Goal: Transaction & Acquisition: Purchase product/service

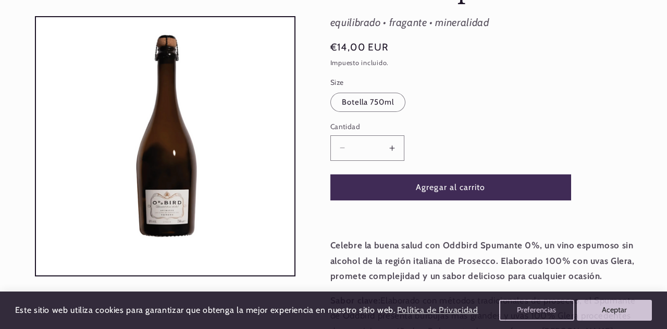
scroll to position [179, 0]
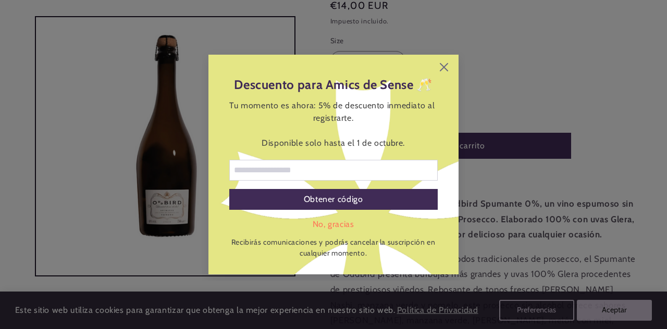
click at [445, 71] on icon at bounding box center [444, 67] width 8 height 8
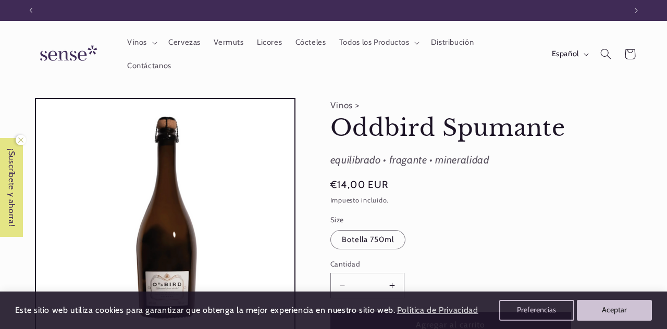
scroll to position [0, 0]
click at [634, 15] on button "Anuncio siguiente" at bounding box center [636, 10] width 23 height 21
click at [634, 14] on button "Anuncio siguiente" at bounding box center [636, 10] width 23 height 21
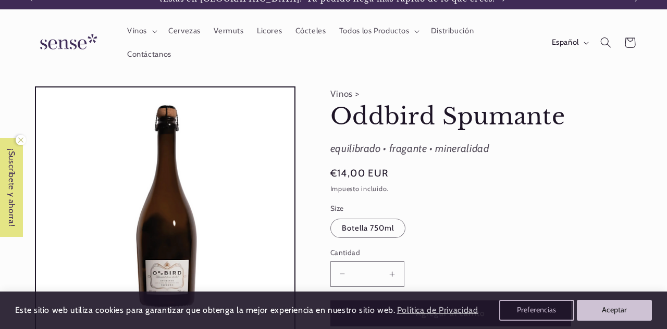
scroll to position [0, 0]
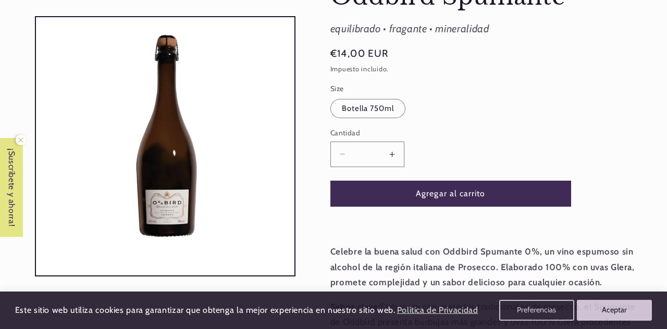
click at [570, 136] on label "Cantidad ( 0 en el carrito)" at bounding box center [450, 133] width 241 height 10
click at [381, 142] on input "*" at bounding box center [367, 155] width 26 height 26
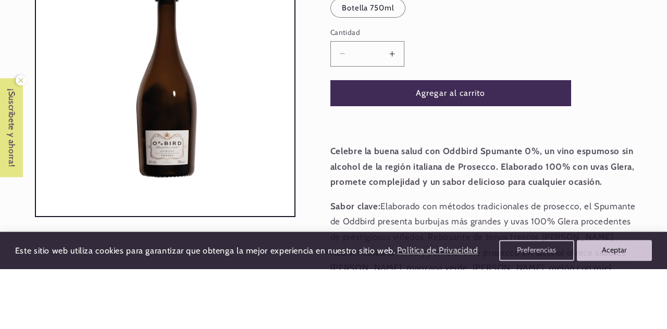
scroll to position [172, 0]
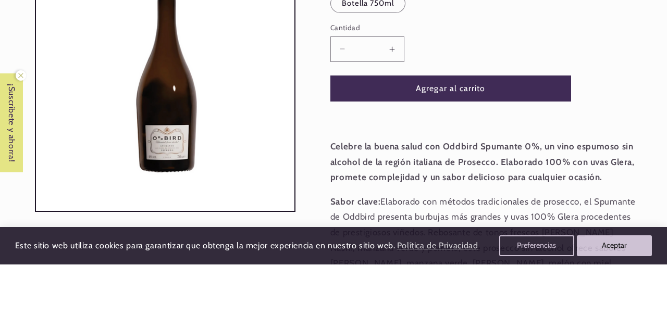
click at [370, 109] on input "**" at bounding box center [367, 114] width 26 height 26
click at [478, 151] on button "Agregar al carrito" at bounding box center [450, 153] width 241 height 26
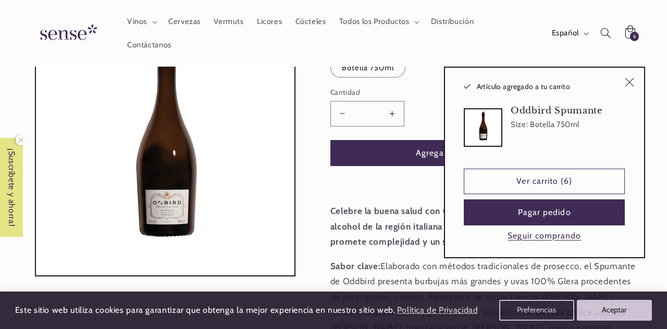
type input "*"
click at [560, 237] on button "Seguir comprando" at bounding box center [545, 236] width 80 height 11
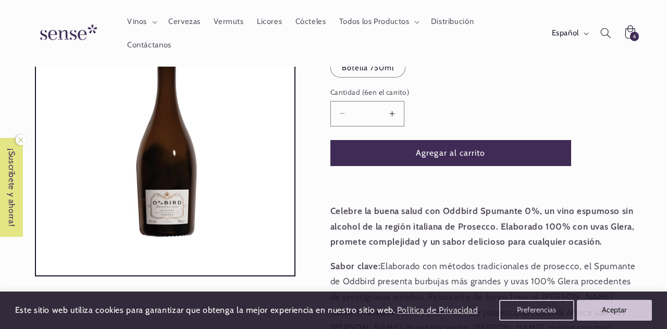
click at [145, 22] on span "Vinos" at bounding box center [137, 22] width 20 height 10
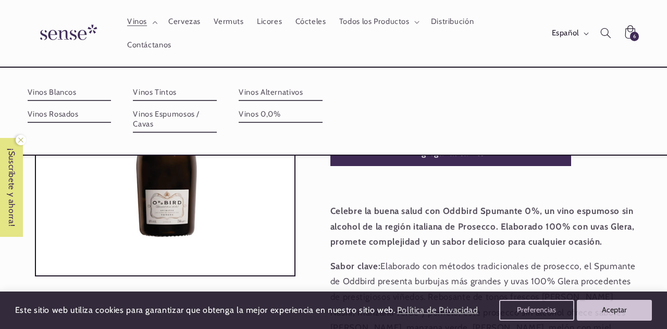
click at [267, 118] on link "Vinos 0,0%" at bounding box center [281, 114] width 84 height 17
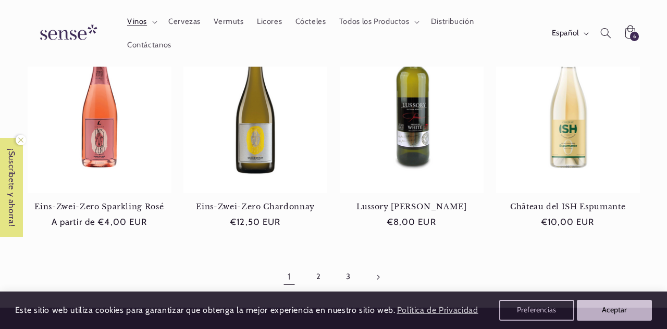
scroll to position [907, 0]
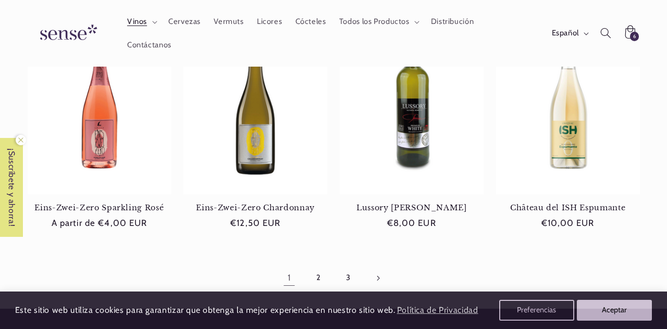
click at [384, 276] on link "Página siguiente" at bounding box center [378, 278] width 24 height 24
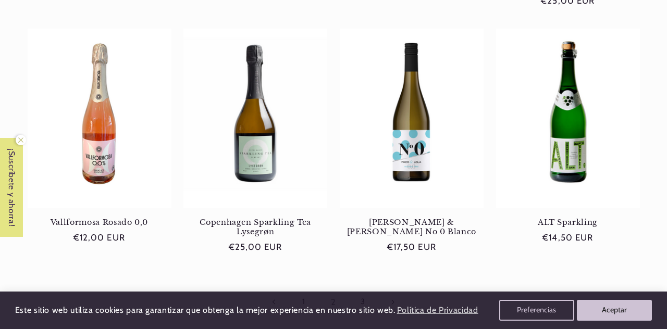
scroll to position [914, 0]
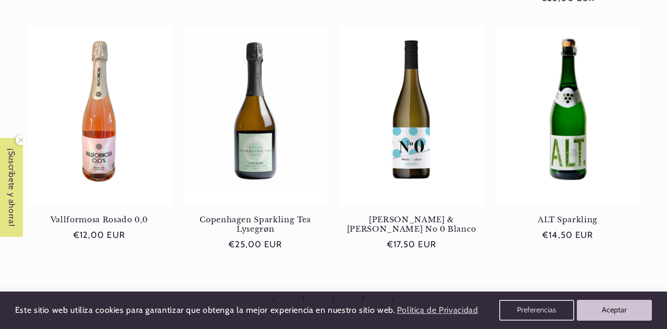
click at [399, 288] on link "Página siguiente" at bounding box center [393, 300] width 24 height 24
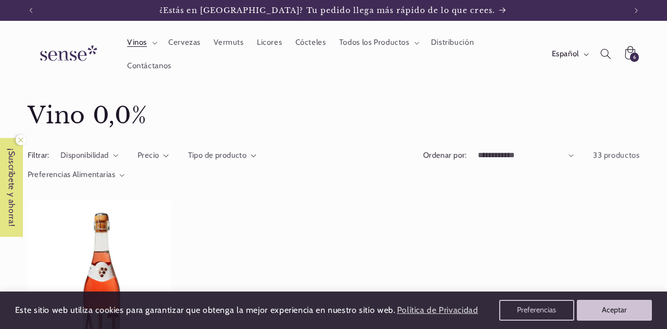
click at [394, 246] on ul "ALT Sparkling Rosé ALT Sparkling Rosé Precio habitual €14,50 EUR Precio habitua…" at bounding box center [334, 313] width 613 height 225
click at [448, 44] on span "Distribución" at bounding box center [452, 43] width 43 height 10
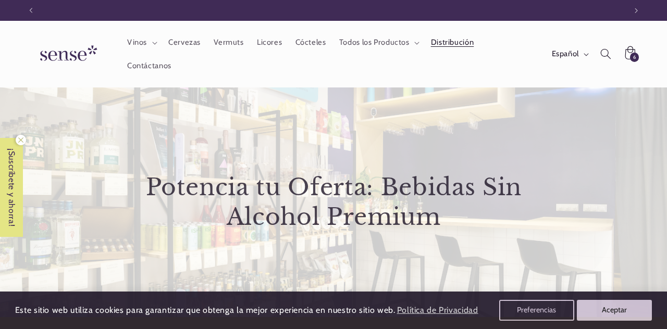
scroll to position [0, 595]
click at [177, 44] on span "Cervezas" at bounding box center [184, 43] width 32 height 10
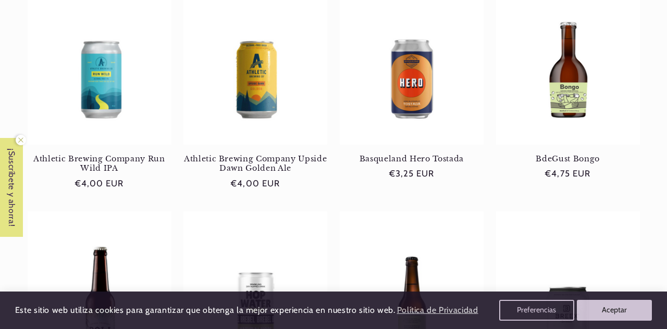
scroll to position [0, 595]
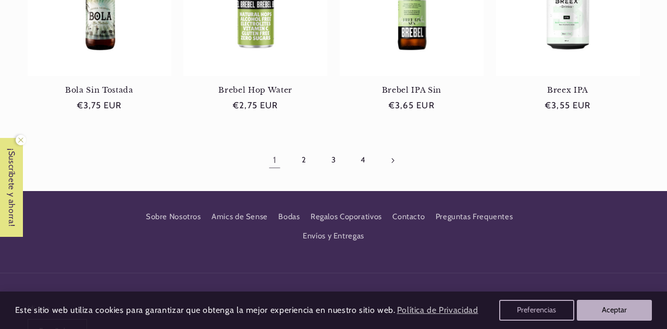
click at [396, 160] on link "Página siguiente" at bounding box center [393, 161] width 24 height 24
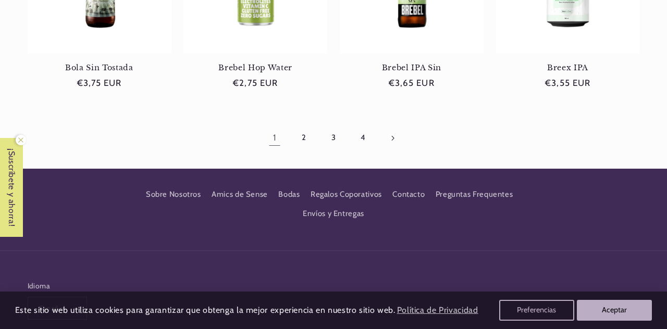
scroll to position [1088, 0]
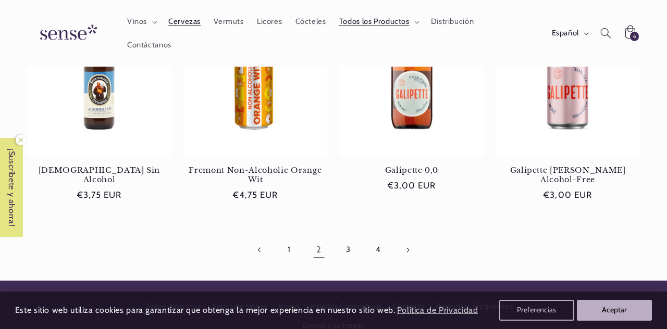
scroll to position [926, 0]
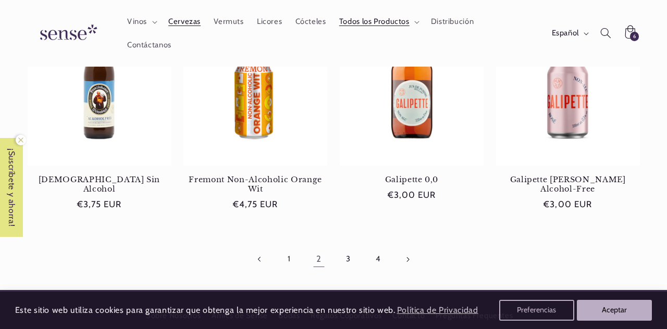
click at [410, 264] on link "Página siguiente" at bounding box center [408, 260] width 24 height 24
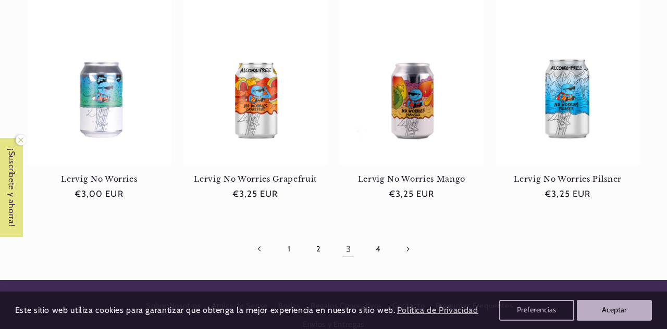
click at [414, 249] on link "Página siguiente" at bounding box center [408, 249] width 24 height 24
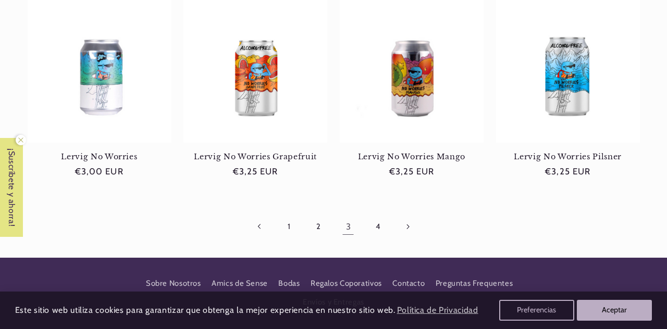
scroll to position [990, 0]
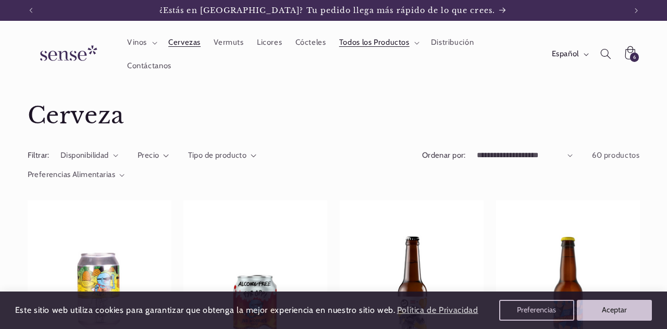
click at [139, 43] on span "Vinos" at bounding box center [137, 43] width 20 height 10
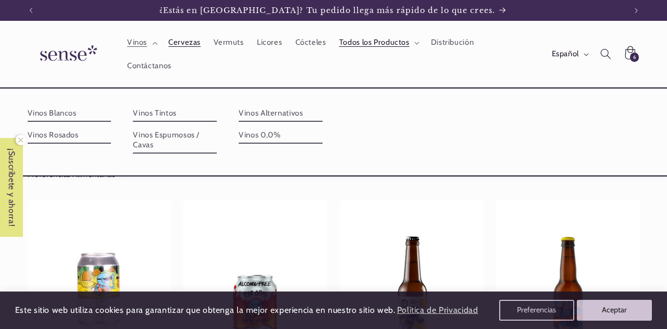
click at [64, 114] on link "Vinos Blancos" at bounding box center [70, 113] width 84 height 17
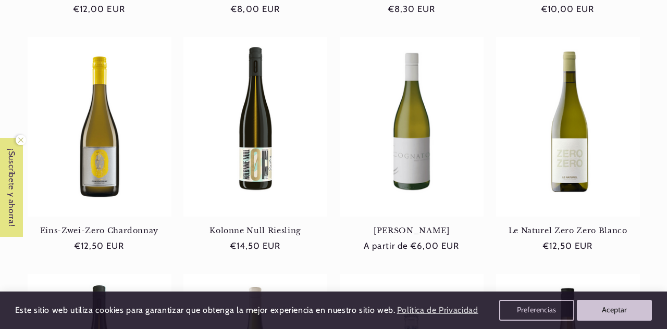
scroll to position [408, 0]
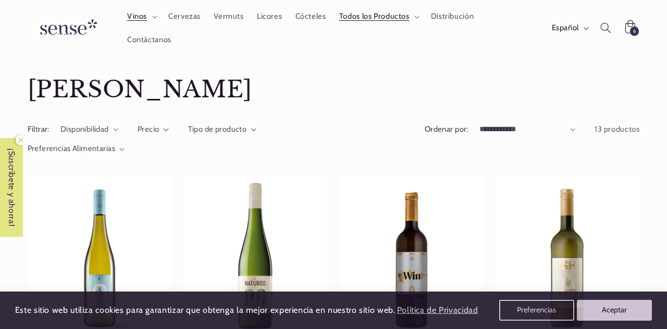
scroll to position [0, 0]
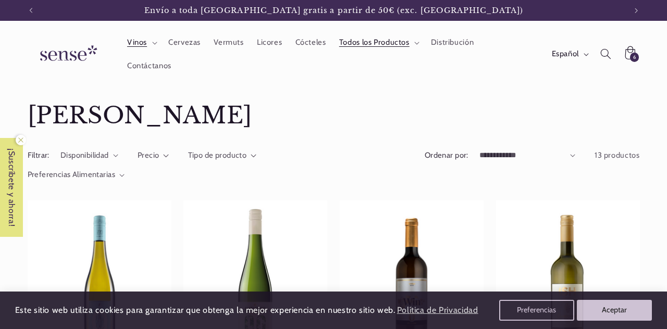
click at [150, 44] on summary "Vinos" at bounding box center [140, 42] width 41 height 23
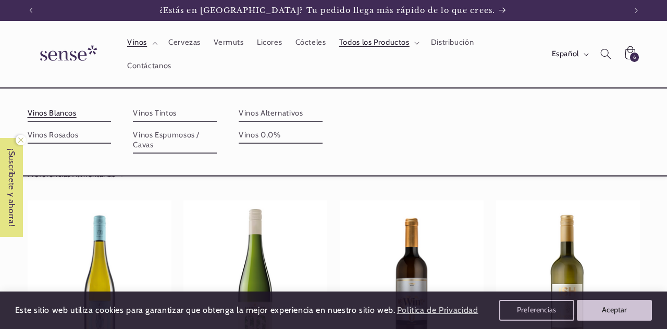
click at [265, 115] on link "Vinos Alternativos" at bounding box center [281, 113] width 84 height 17
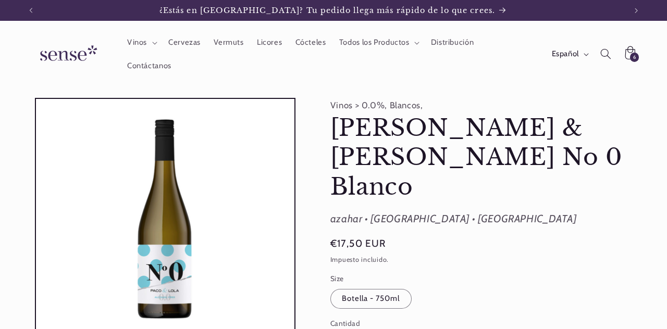
click at [526, 274] on fieldset "Size Botella - 750ml Variante agotada o no disponible" at bounding box center [450, 292] width 241 height 36
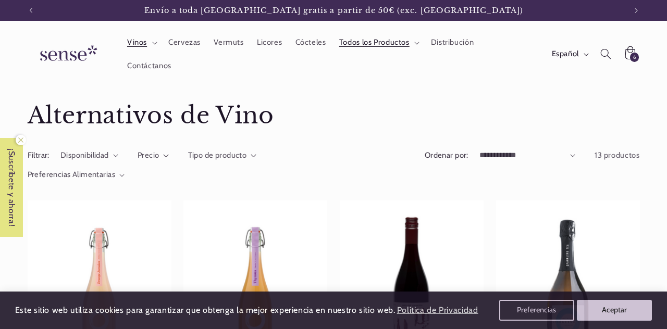
click at [149, 44] on summary "Vinos" at bounding box center [140, 42] width 41 height 23
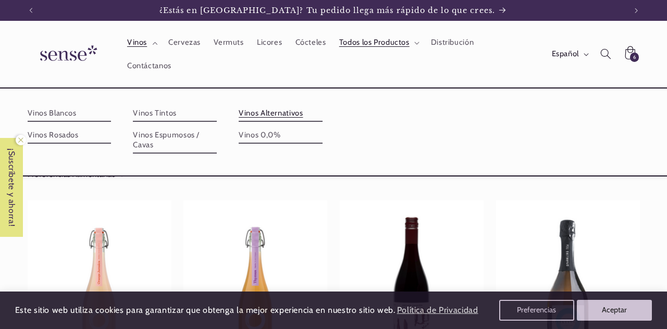
click at [258, 139] on link "Vinos 0,0%" at bounding box center [281, 135] width 84 height 17
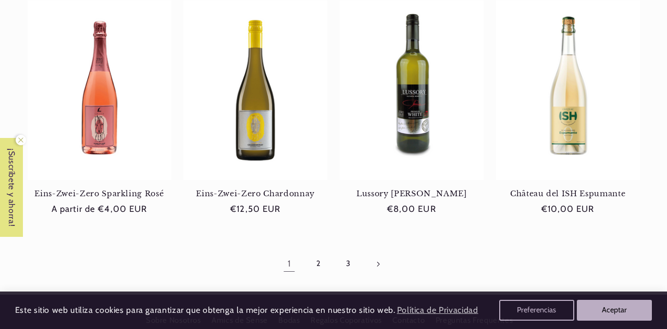
scroll to position [922, 0]
click at [372, 252] on link "Página siguiente" at bounding box center [378, 264] width 24 height 24
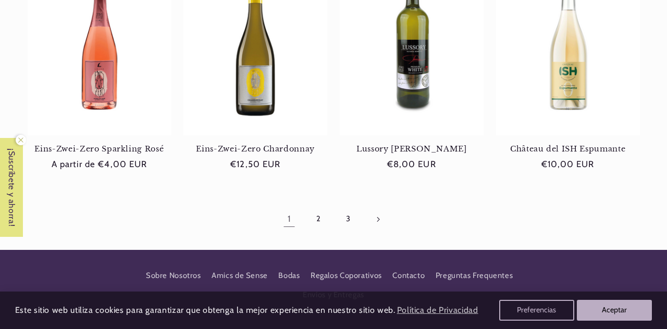
scroll to position [972, 0]
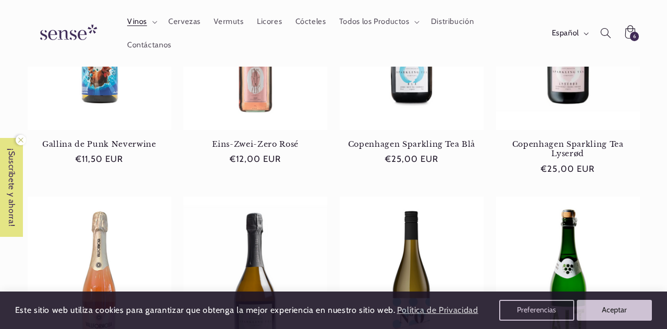
scroll to position [741, 0]
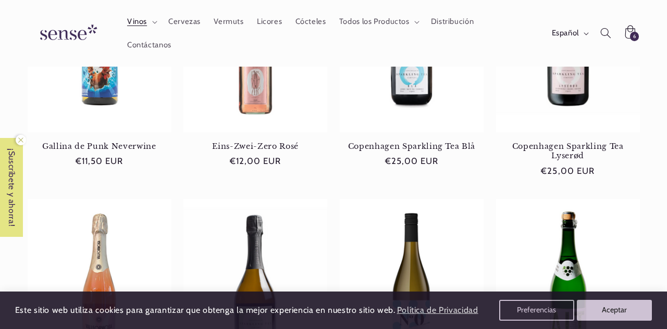
click at [103, 142] on link "Gallina de Punk Neverwine" at bounding box center [100, 146] width 144 height 9
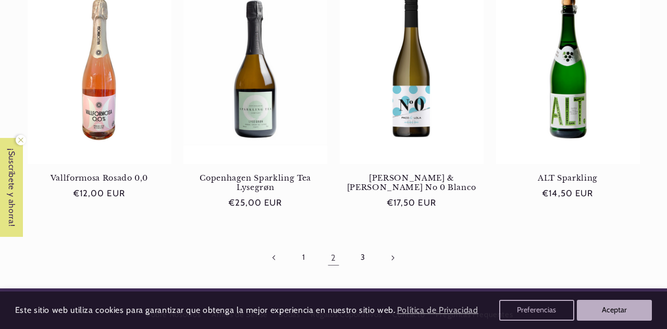
click at [391, 246] on link "Página siguiente" at bounding box center [393, 258] width 24 height 24
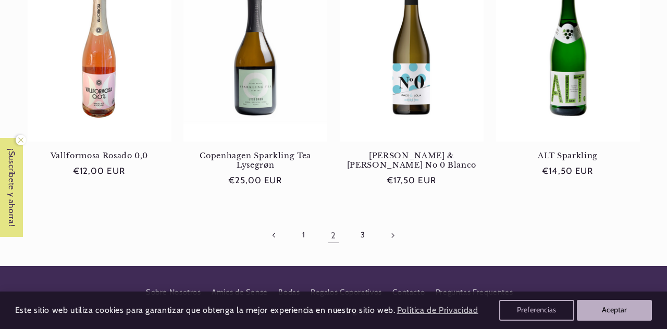
scroll to position [1001, 0]
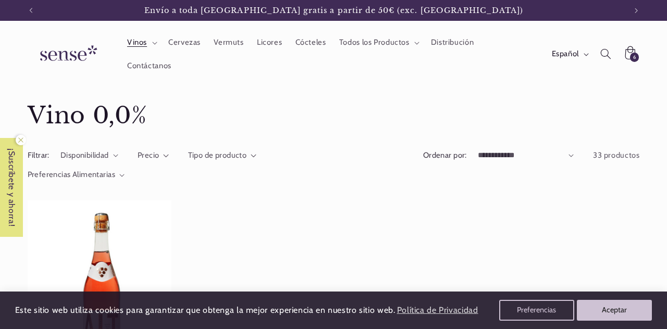
click at [150, 43] on summary "Vinos" at bounding box center [140, 42] width 41 height 23
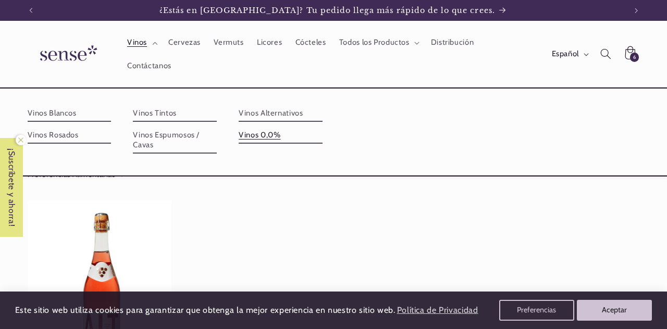
click at [78, 118] on link "Vinos Blancos" at bounding box center [70, 113] width 84 height 17
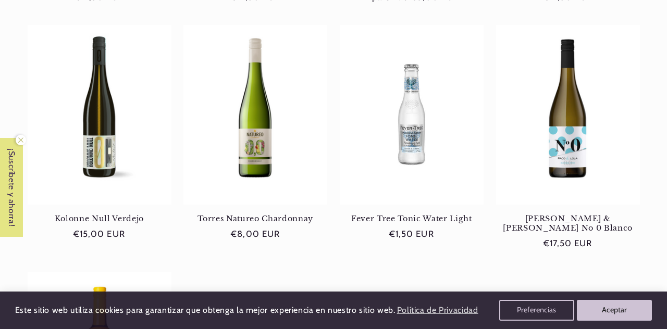
scroll to position [662, 0]
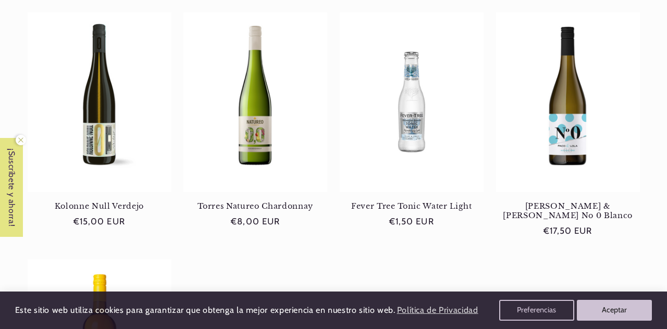
click at [357, 280] on ul "Eins-Zwei-Zero Riesling Eins-Zwei-Zero Riesling Precio habitual €12,00 EUR Prec…" at bounding box center [334, 12] width 613 height 946
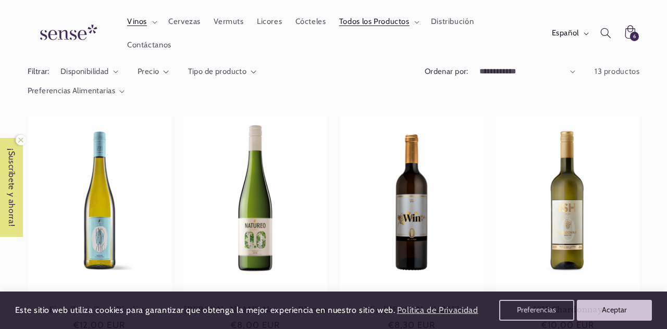
scroll to position [0, 0]
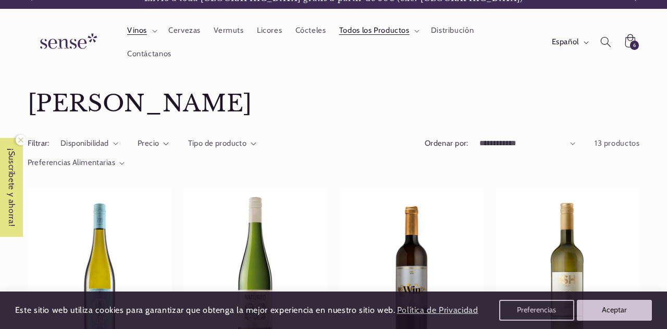
scroll to position [11, 0]
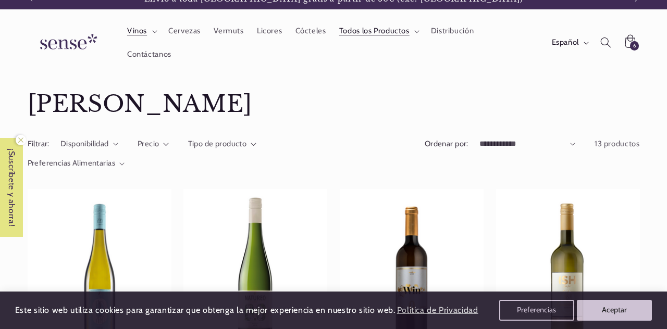
click at [104, 167] on span "Preferencias Alimentarias" at bounding box center [72, 162] width 88 height 9
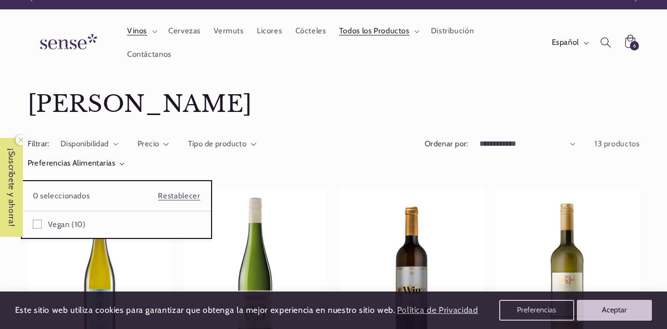
scroll to position [0, 0]
click at [125, 169] on summary "Preferencias Alimentarias" at bounding box center [76, 163] width 97 height 11
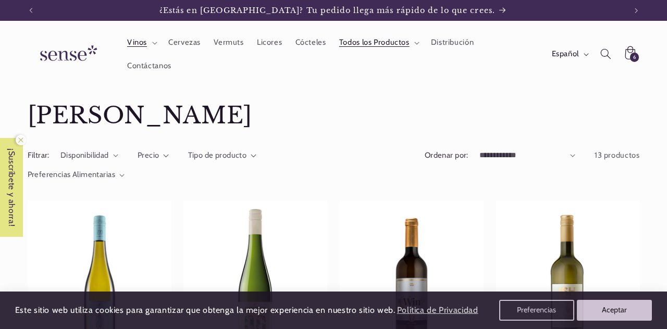
click at [152, 35] on summary "Vinos" at bounding box center [140, 42] width 41 height 23
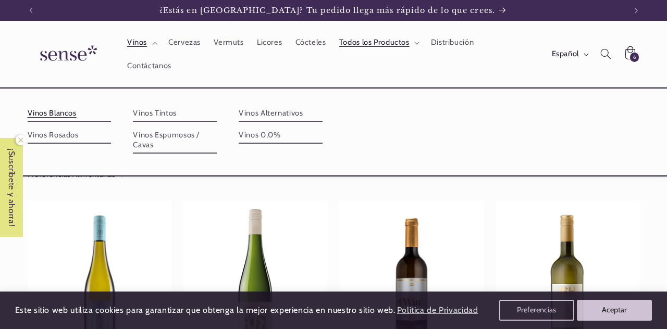
click at [160, 117] on link "Vinos Tintos" at bounding box center [175, 113] width 84 height 17
